Goal: Information Seeking & Learning: Learn about a topic

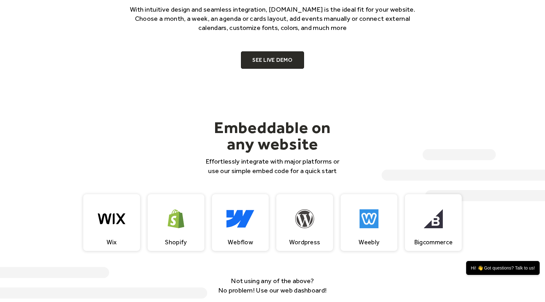
scroll to position [496, 0]
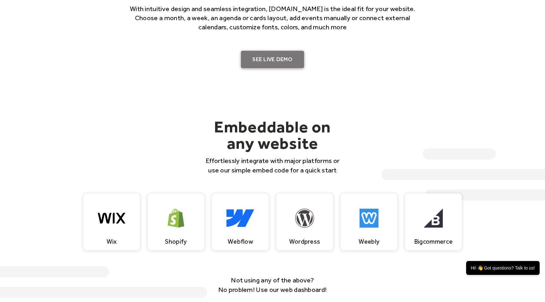
click at [282, 56] on link "SEE LIVE DEMO" at bounding box center [272, 60] width 63 height 18
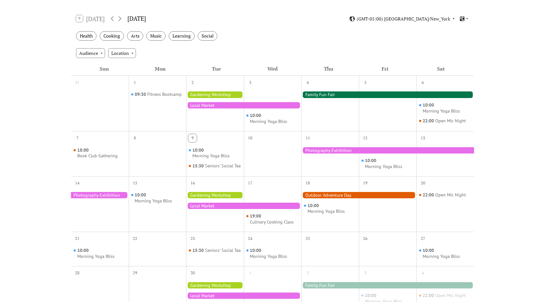
scroll to position [99, 0]
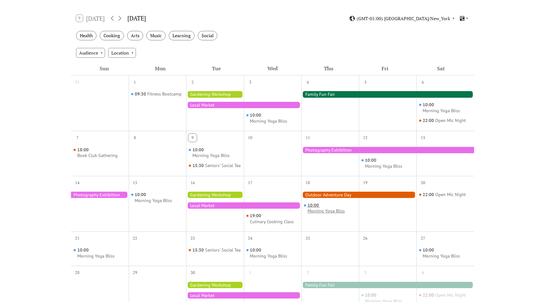
drag, startPoint x: 263, startPoint y: 105, endPoint x: 350, endPoint y: 212, distance: 138.8
click at [350, 212] on div "31 1 09:30 Fitness Bootcamp 2 3 10:00 Morning Yoga Bliss 4 5 6 10:00 Morning Yo…" at bounding box center [272, 223] width 403 height 296
click at [337, 124] on div at bounding box center [330, 107] width 58 height 41
click at [325, 97] on div at bounding box center [387, 94] width 173 height 6
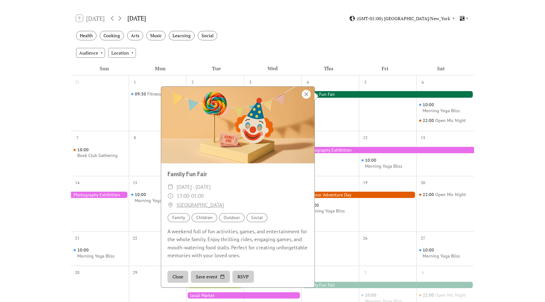
click at [308, 96] on div at bounding box center [306, 94] width 9 height 9
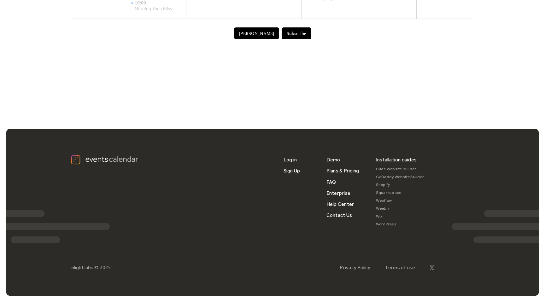
scroll to position [0, 0]
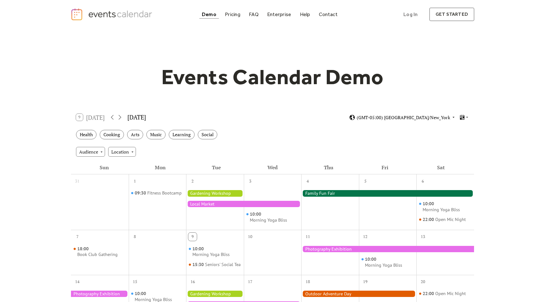
click at [453, 117] on icon at bounding box center [454, 117] width 4 height 4
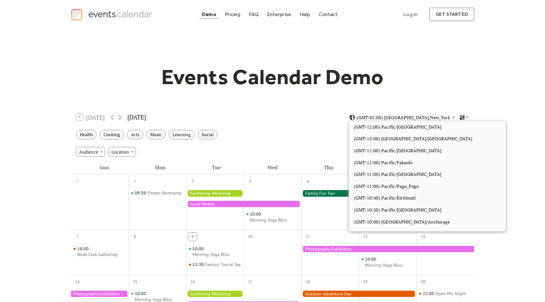
scroll to position [534, 0]
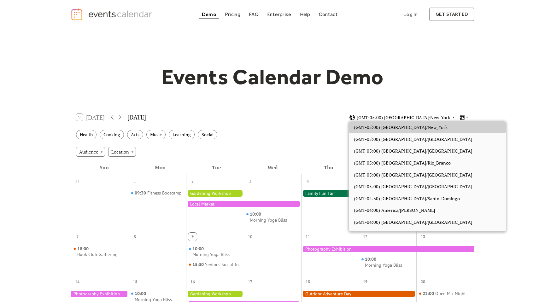
click at [453, 117] on icon at bounding box center [454, 117] width 4 height 4
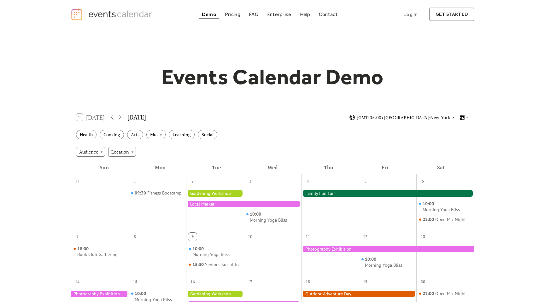
click at [466, 118] on icon at bounding box center [467, 117] width 4 height 4
click at [482, 126] on div "Events Calendar Demo Loading the Events Calendar..." at bounding box center [272, 277] width 545 height 497
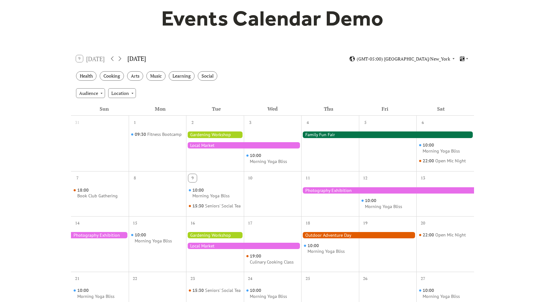
scroll to position [0, 0]
